Goal: Information Seeking & Learning: Learn about a topic

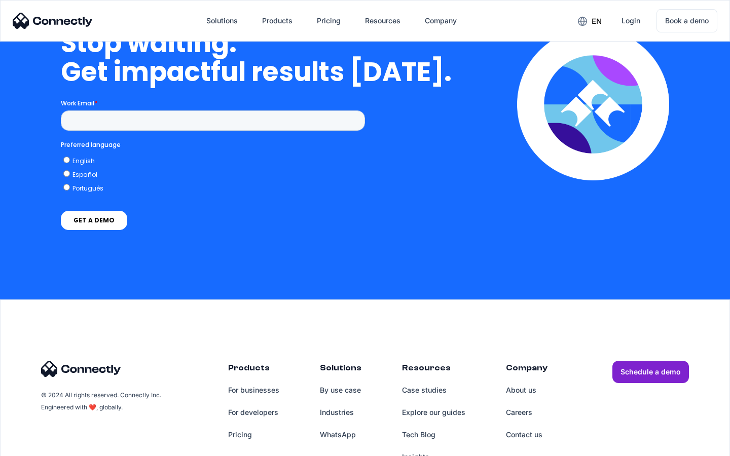
scroll to position [4169, 0]
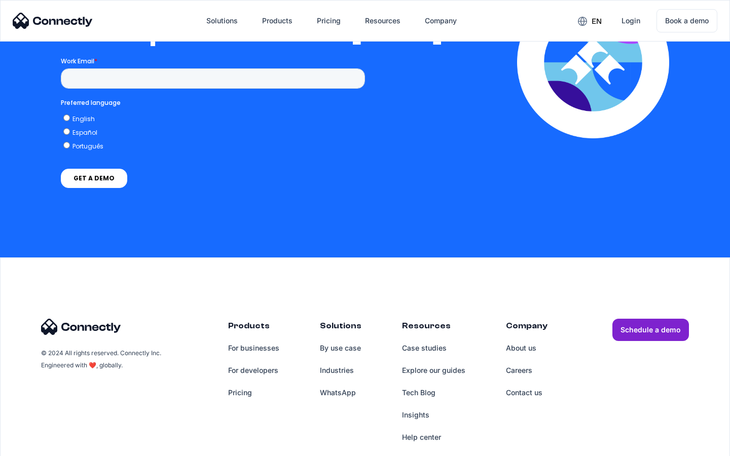
scroll to position [2216, 0]
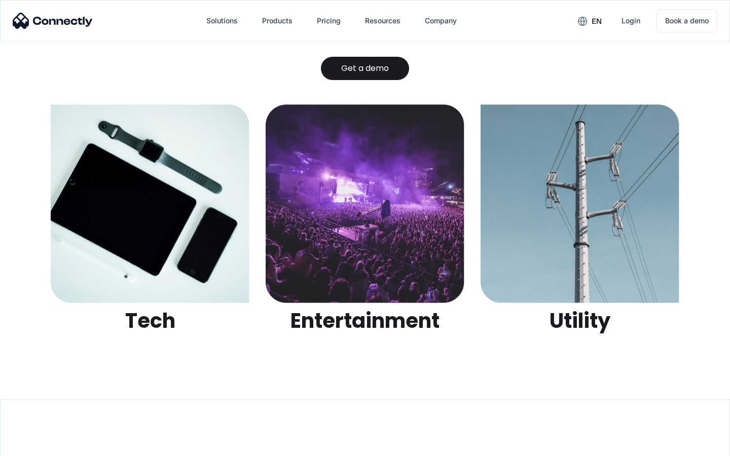
scroll to position [3198, 0]
